Goal: Task Accomplishment & Management: Use online tool/utility

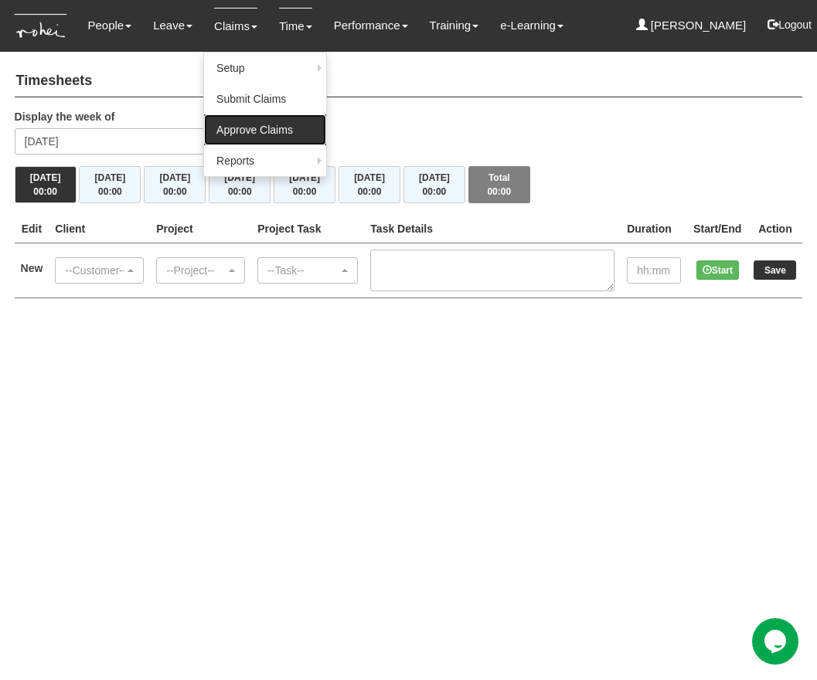
click at [257, 124] on link "Approve Claims" at bounding box center [265, 129] width 122 height 31
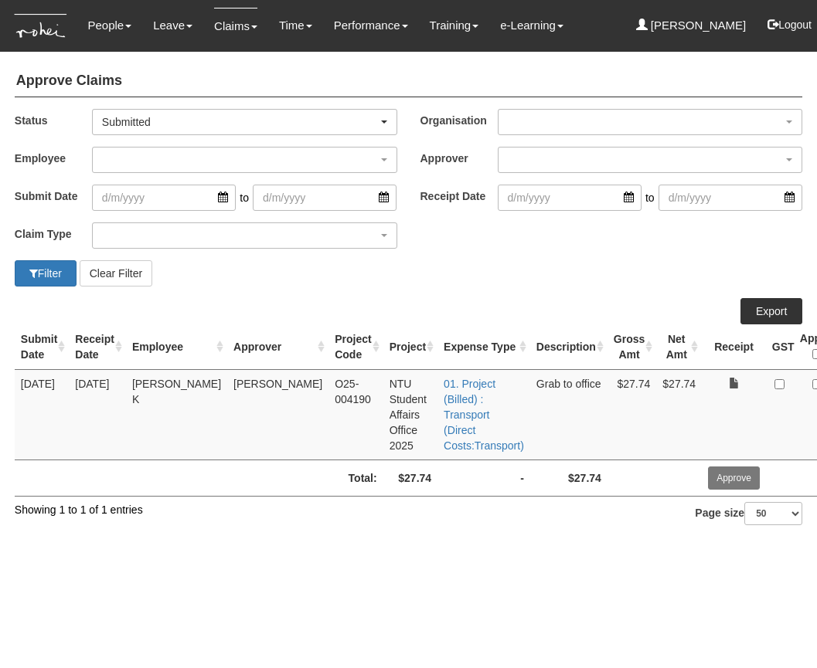
select select "50"
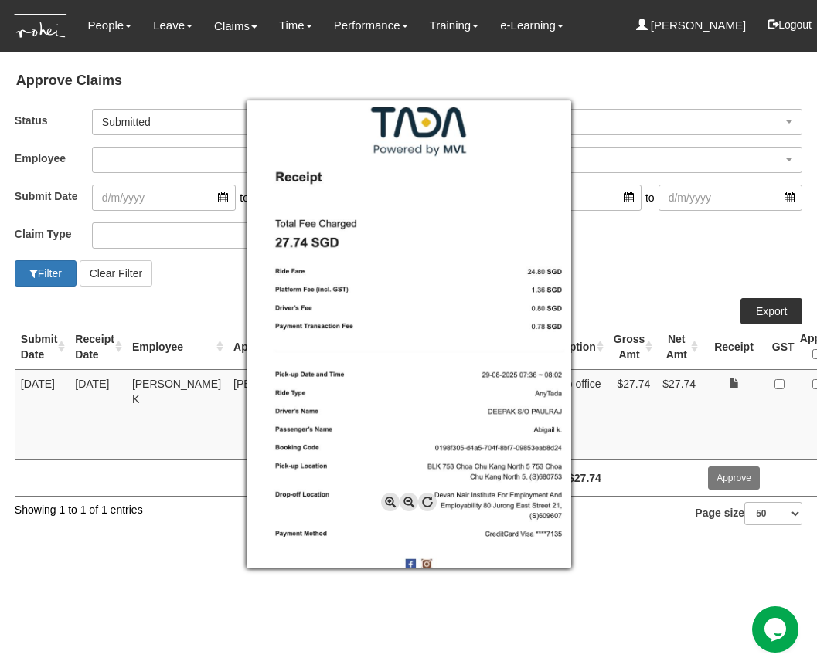
click at [769, 389] on div at bounding box center [408, 334] width 817 height 668
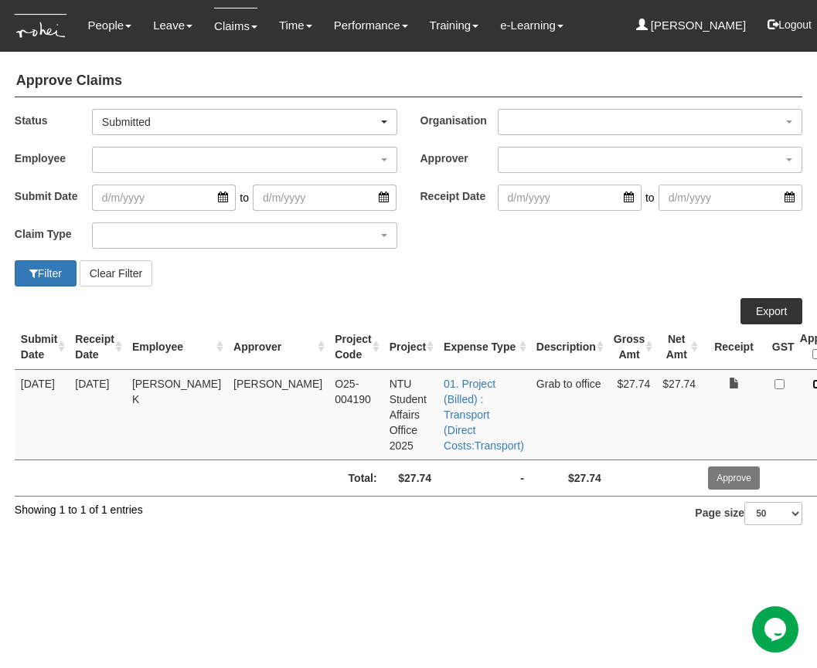
click at [812, 386] on input "checkbox" at bounding box center [817, 384] width 10 height 10
checkbox input "true"
click at [708, 484] on input "Approve" at bounding box center [734, 478] width 52 height 23
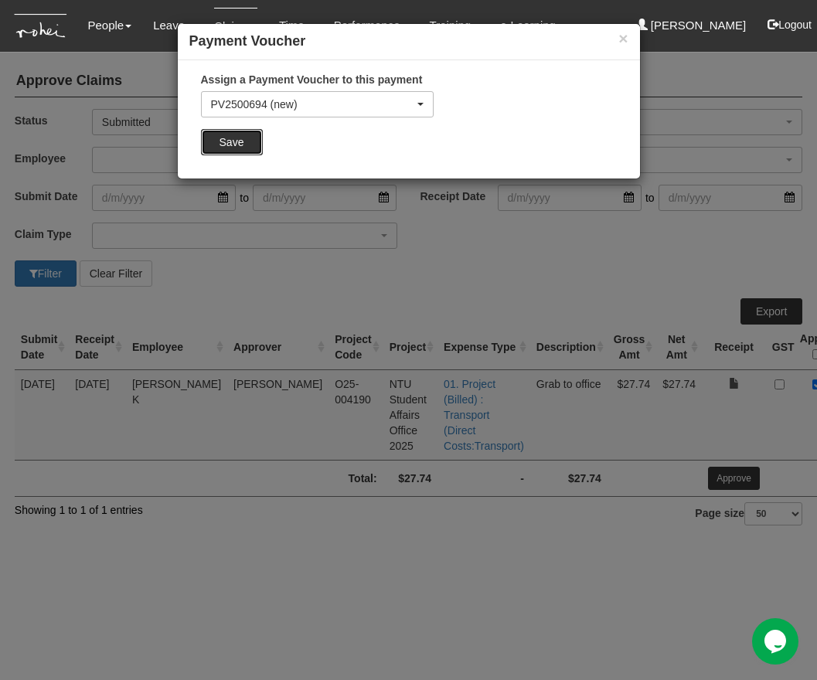
click at [237, 135] on input "Save" at bounding box center [232, 142] width 62 height 26
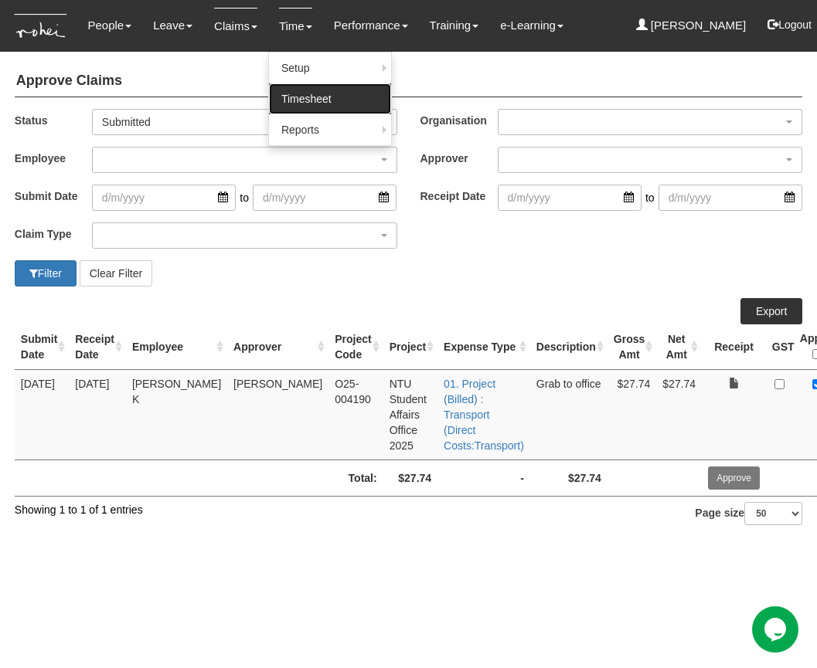
click at [300, 102] on link "Timesheet" at bounding box center [330, 98] width 122 height 31
